Goal: Use online tool/utility: Utilize a website feature to perform a specific function

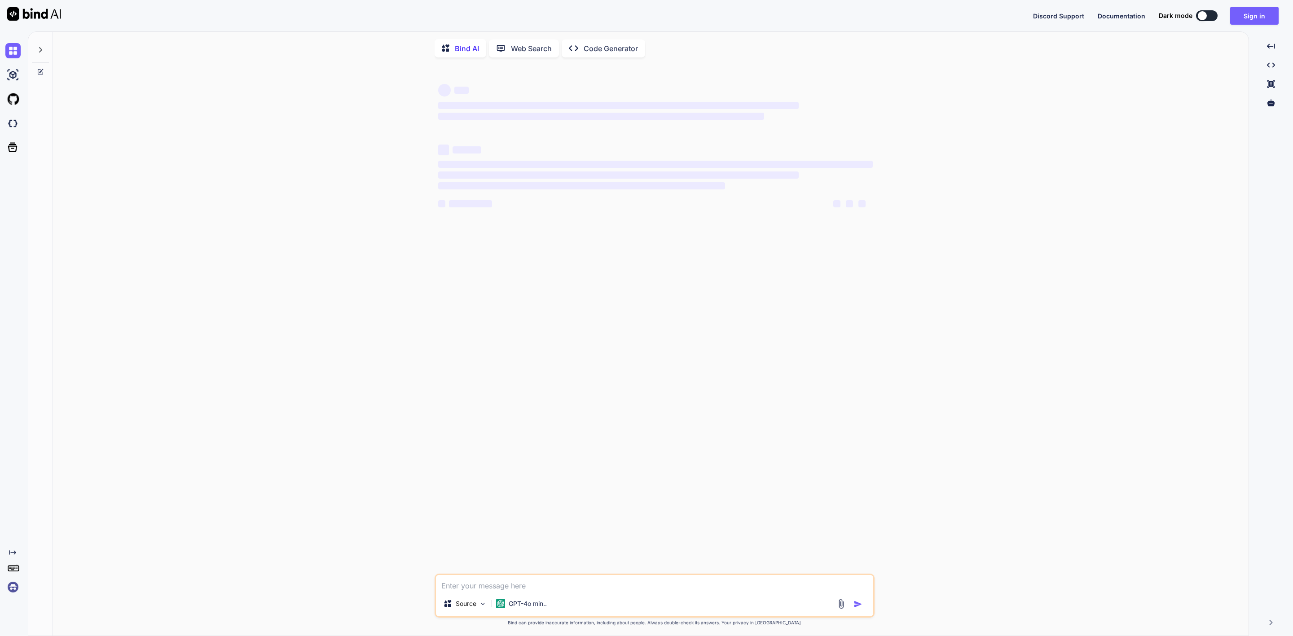
click at [567, 591] on textarea at bounding box center [654, 583] width 437 height 16
type textarea "x"
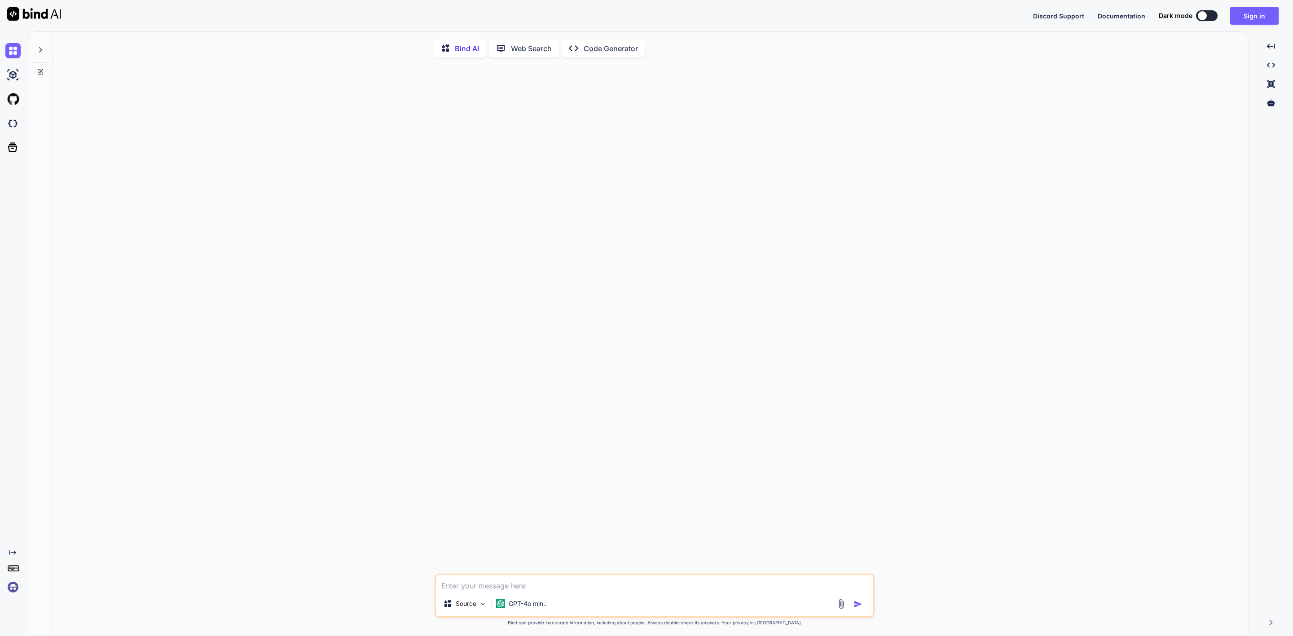
type textarea "h"
type textarea "x"
type textarea "h"
click at [855, 606] on img "button" at bounding box center [857, 604] width 9 height 9
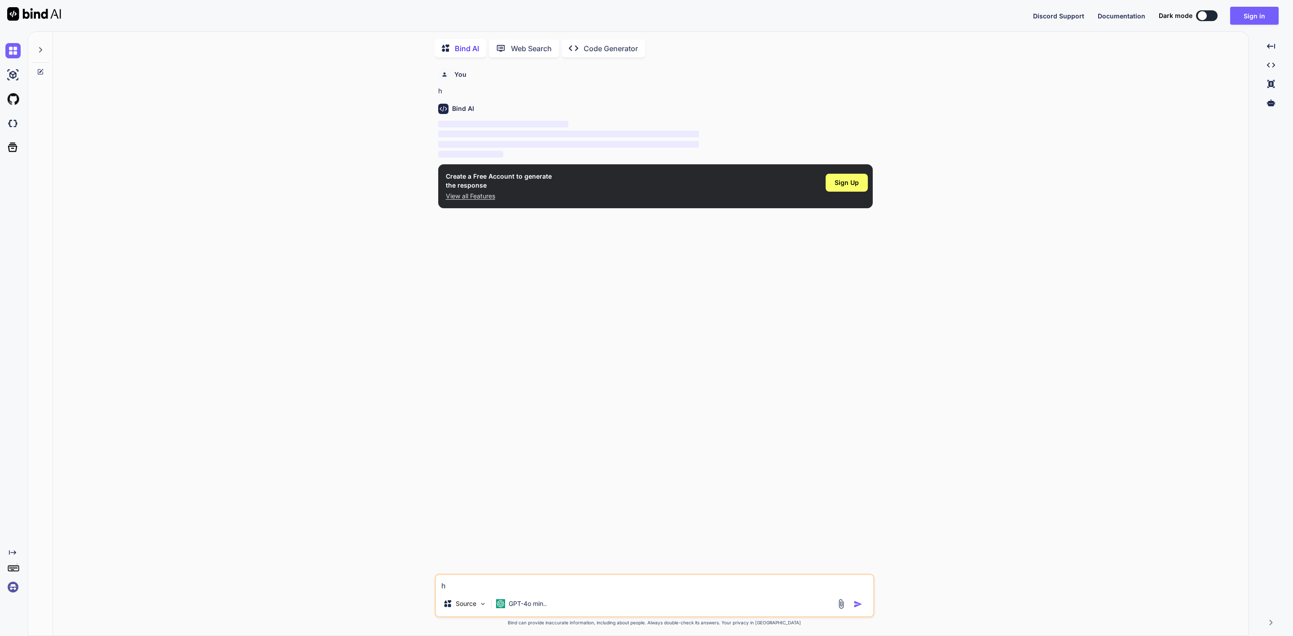
scroll to position [4, 0]
click at [38, 69] on icon at bounding box center [40, 70] width 7 height 7
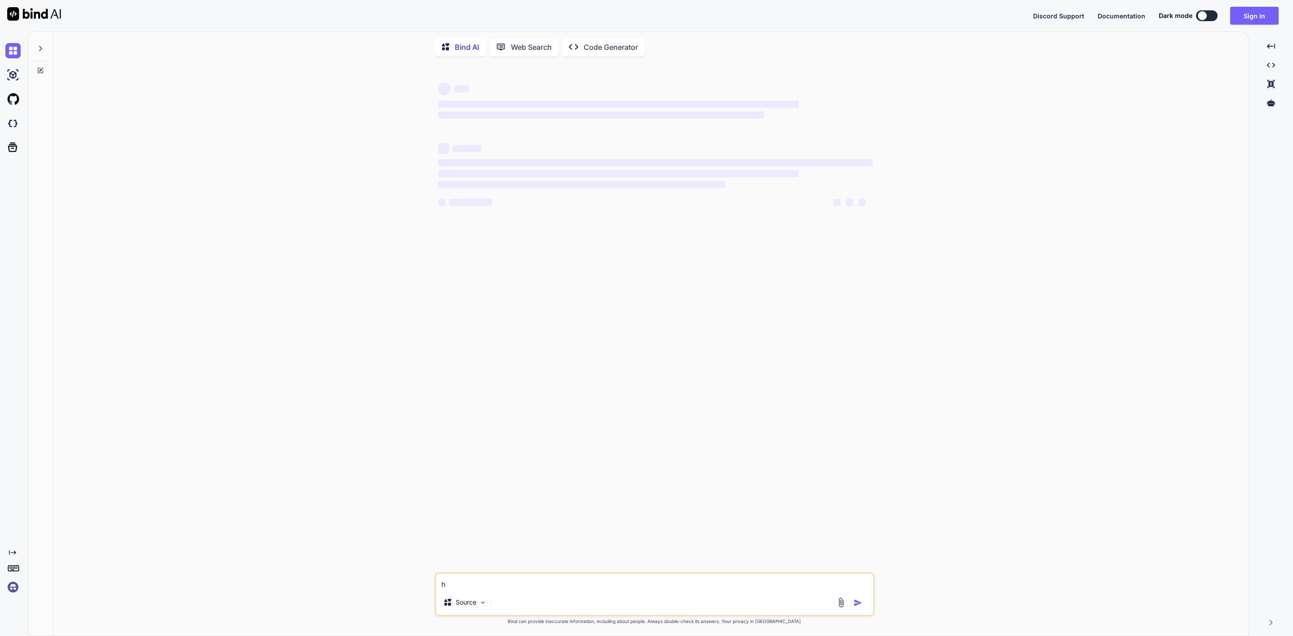
type textarea "x"
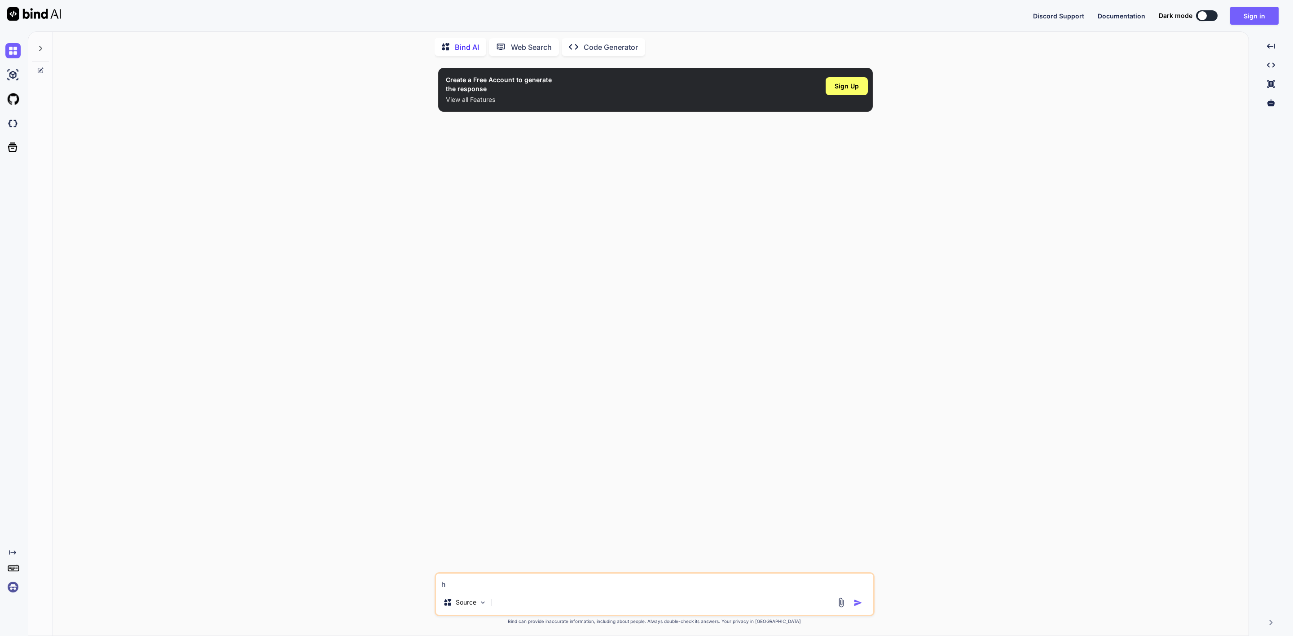
click at [509, 588] on textarea "h" at bounding box center [654, 582] width 437 height 16
click at [505, 587] on textarea "h" at bounding box center [654, 582] width 437 height 16
paste textarea "if checkboxed is disabled then need to open onclicked functionality on below co…"
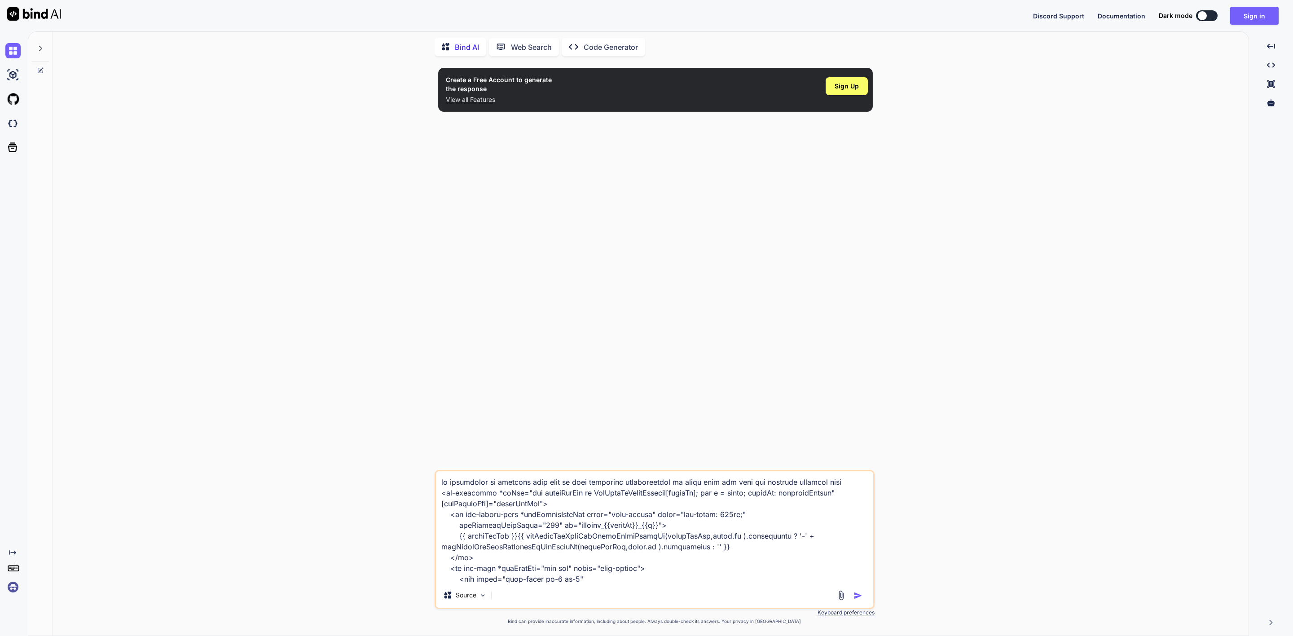
scroll to position [194, 0]
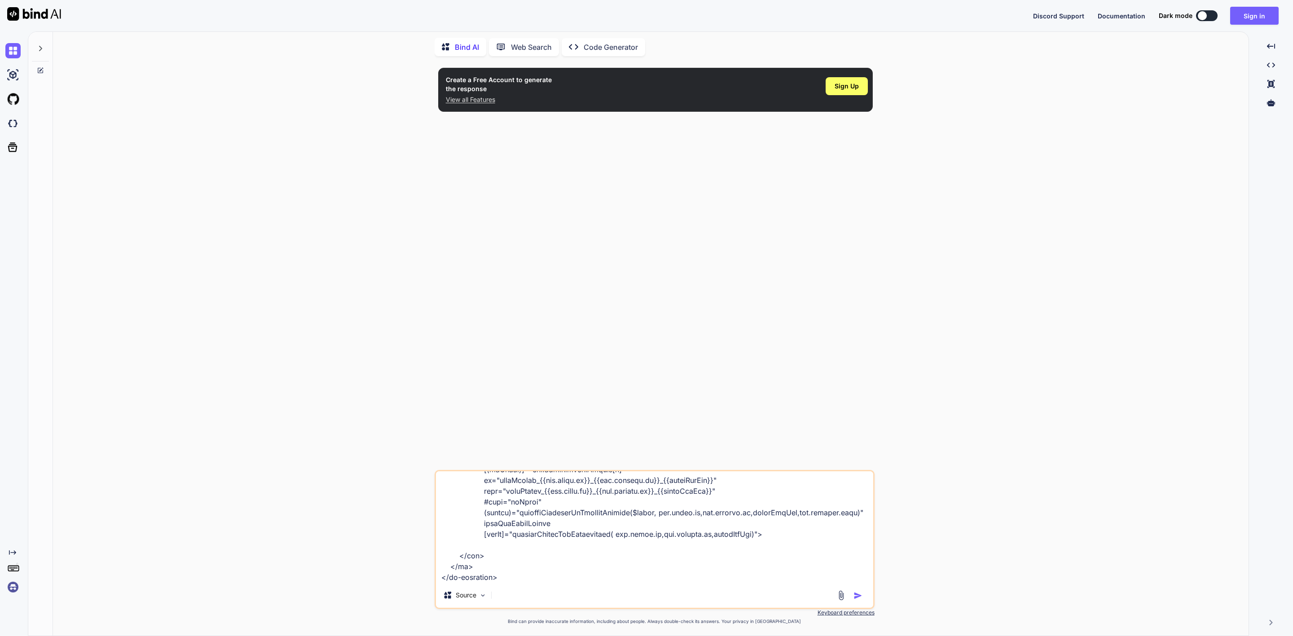
type textarea "if checkboxed is disabled then need to open onclicked functionality on below co…"
click at [855, 595] on img "button" at bounding box center [857, 595] width 9 height 9
click at [856, 594] on img "button" at bounding box center [857, 595] width 9 height 9
click at [483, 595] on img at bounding box center [483, 596] width 8 height 8
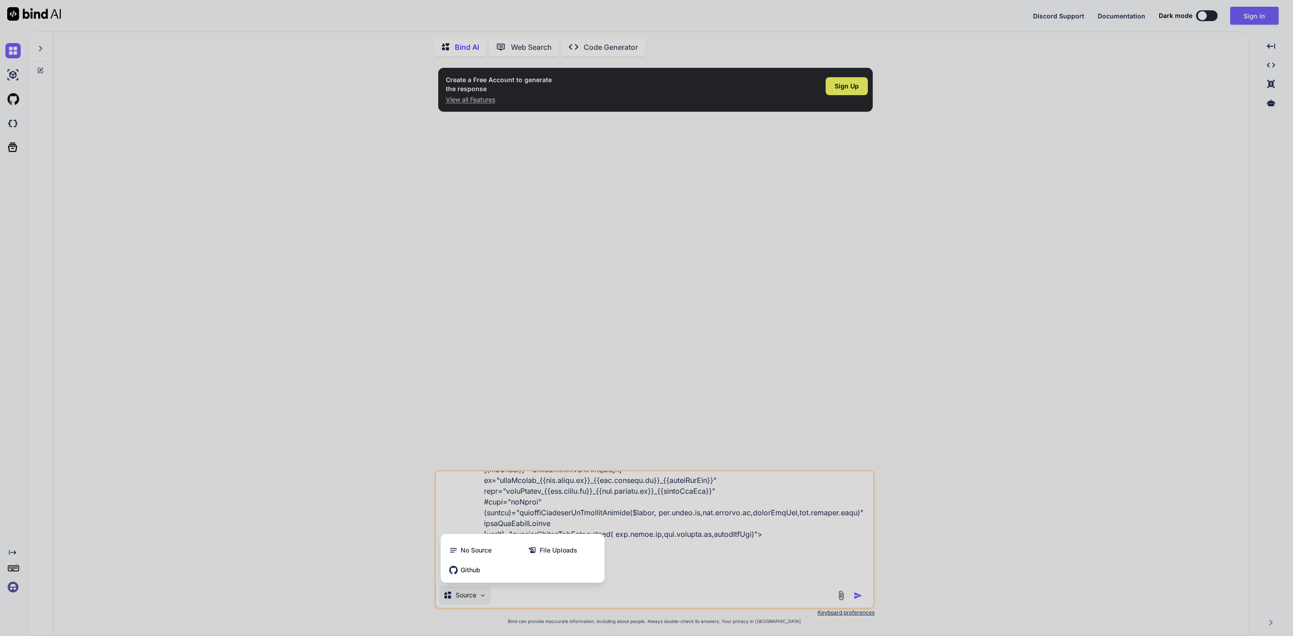
click at [701, 577] on div at bounding box center [646, 318] width 1293 height 636
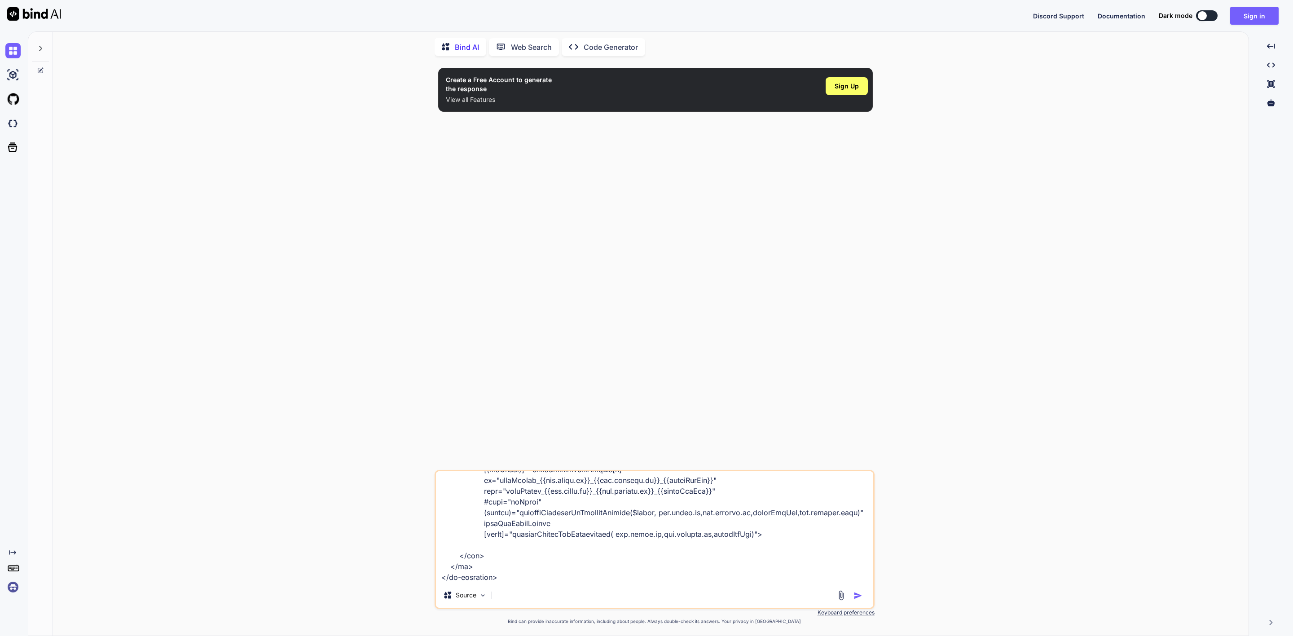
click at [855, 597] on img "button" at bounding box center [857, 595] width 9 height 9
click at [511, 577] on textarea at bounding box center [654, 526] width 437 height 111
click at [596, 47] on p "Code Generator" at bounding box center [610, 47] width 54 height 11
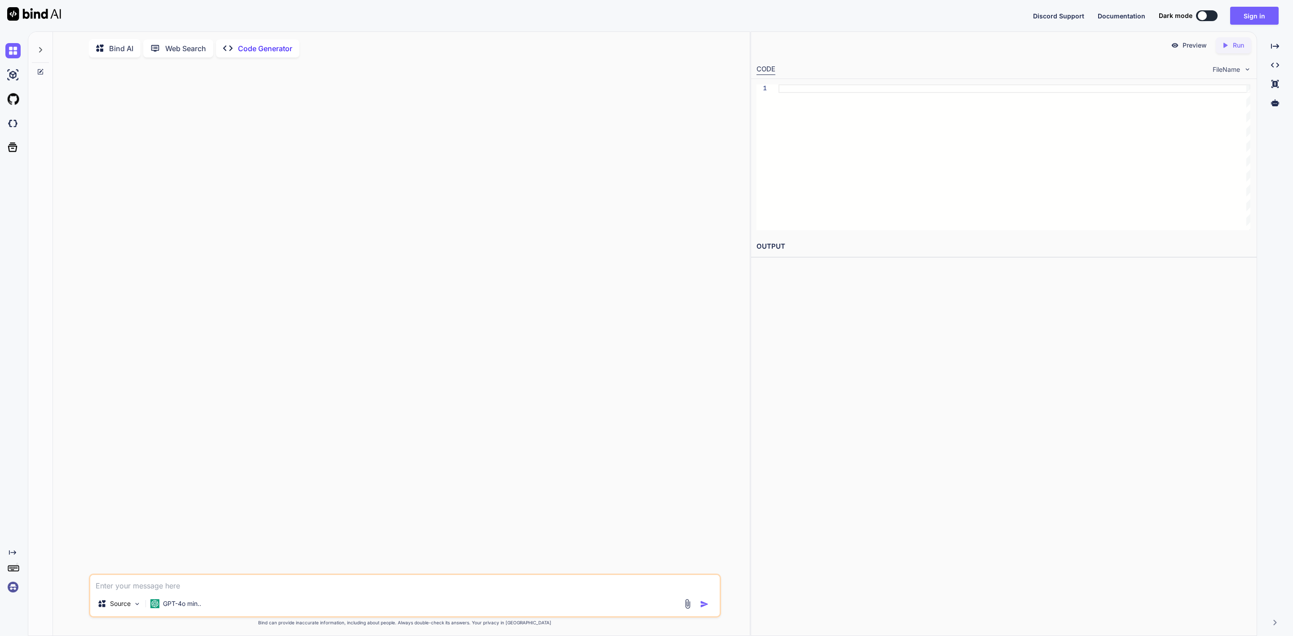
click at [168, 587] on textarea at bounding box center [404, 583] width 629 height 16
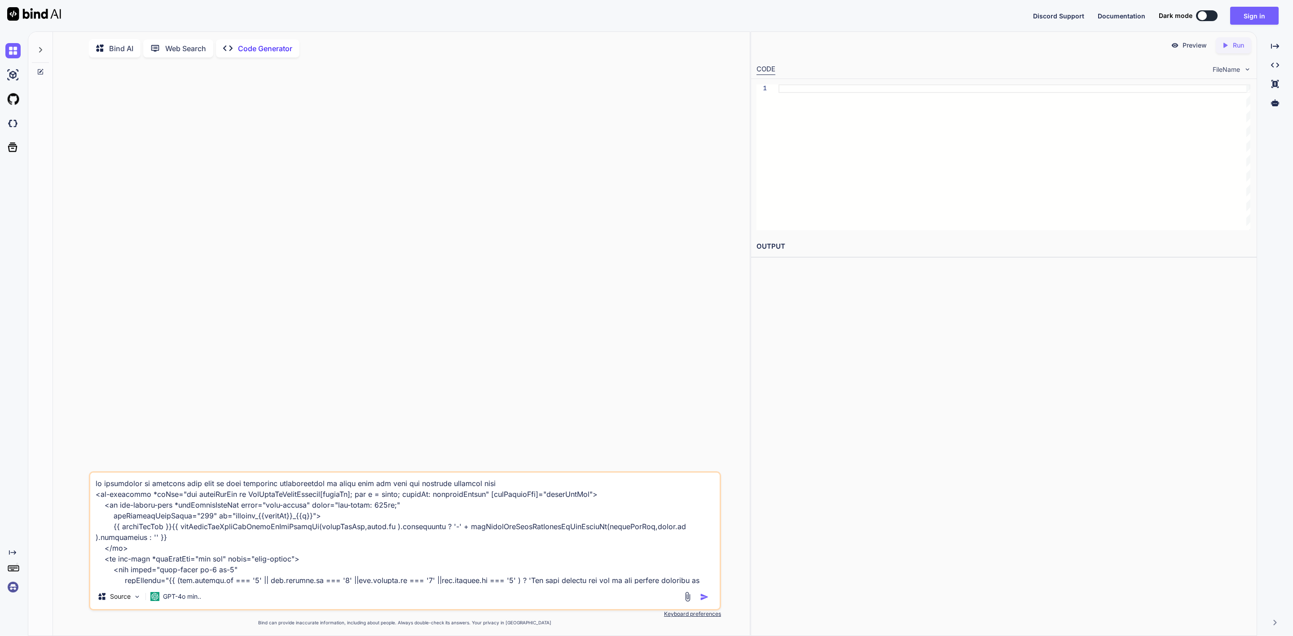
scroll to position [162, 0]
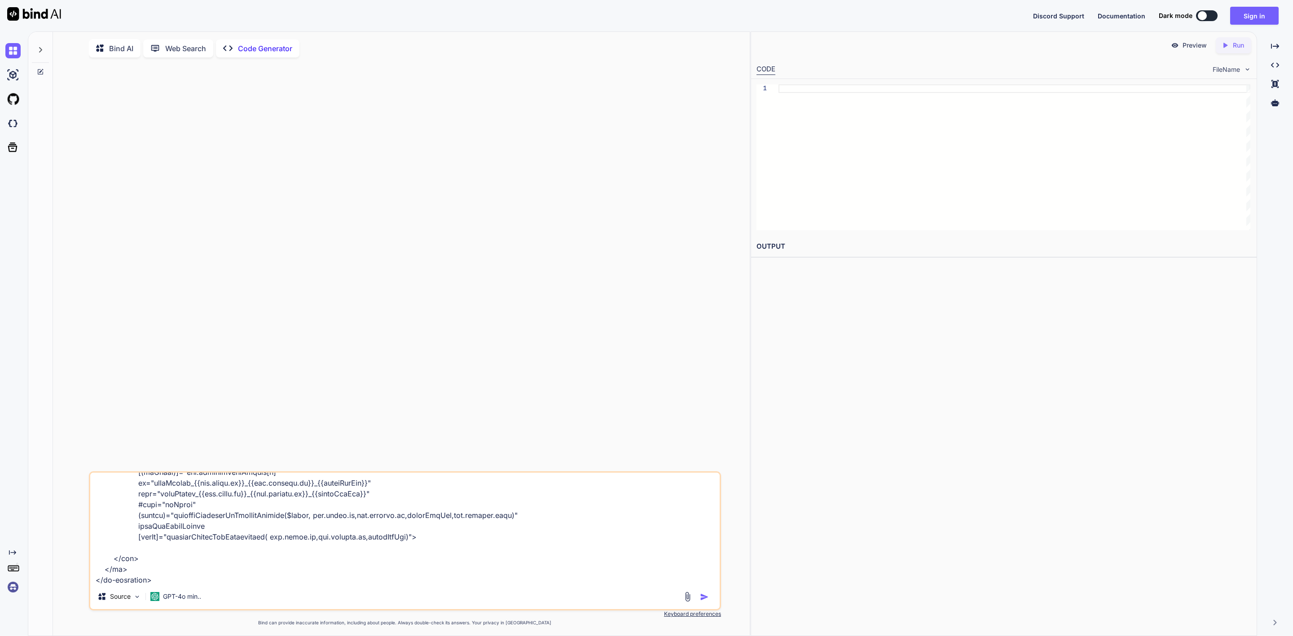
type textarea "if checkboxed is disabled then need to open onclicked functionality on below co…"
click at [701, 598] on img "button" at bounding box center [704, 596] width 9 height 9
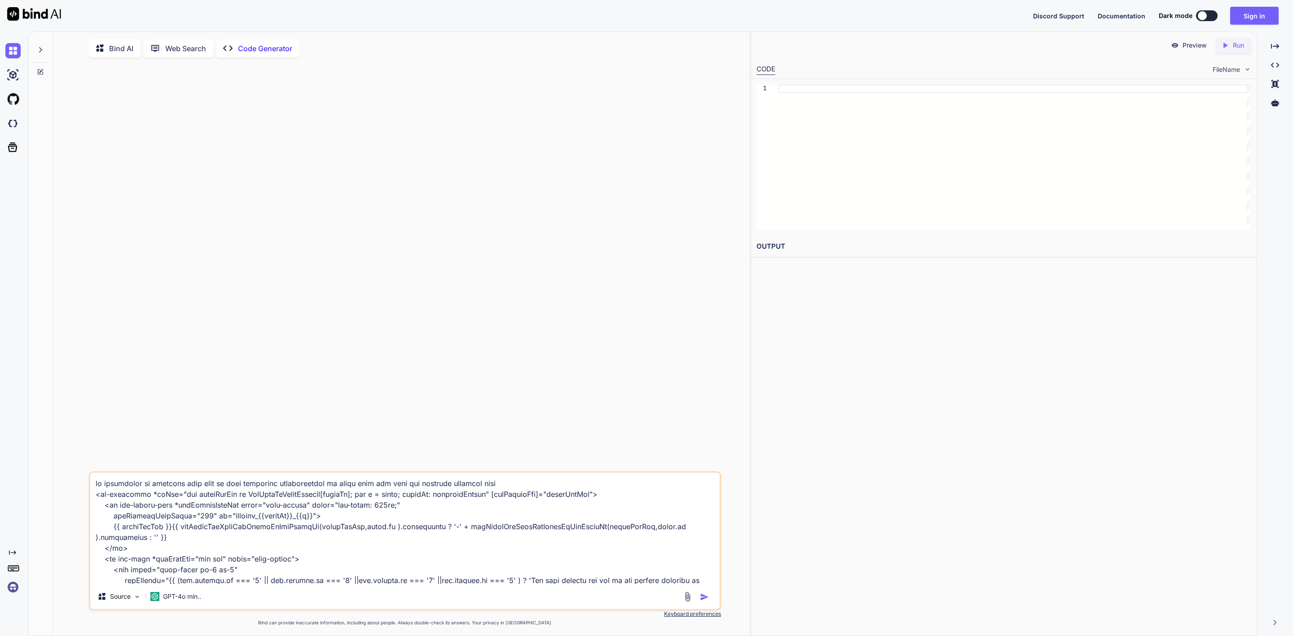
scroll to position [4, 0]
